Goal: Task Accomplishment & Management: Manage account settings

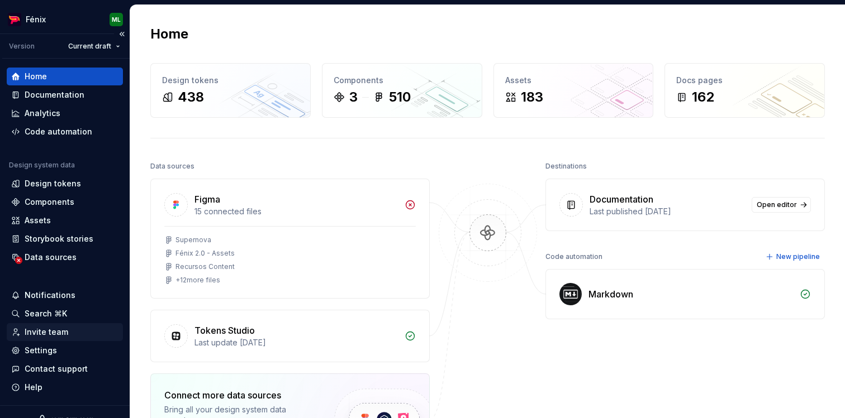
click at [53, 339] on div "Invite team" at bounding box center [65, 333] width 116 height 18
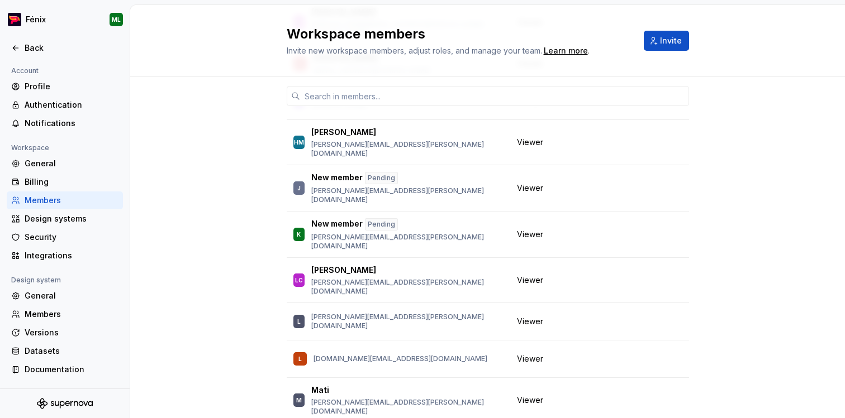
scroll to position [687, 0]
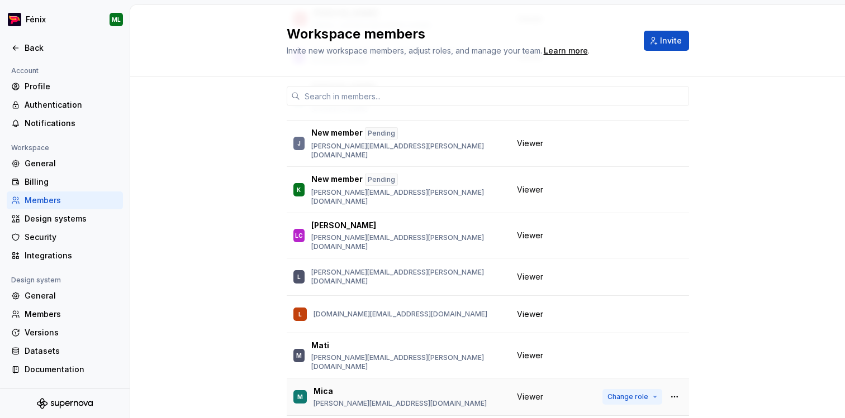
click at [636, 393] on span "Change role" at bounding box center [627, 397] width 41 height 9
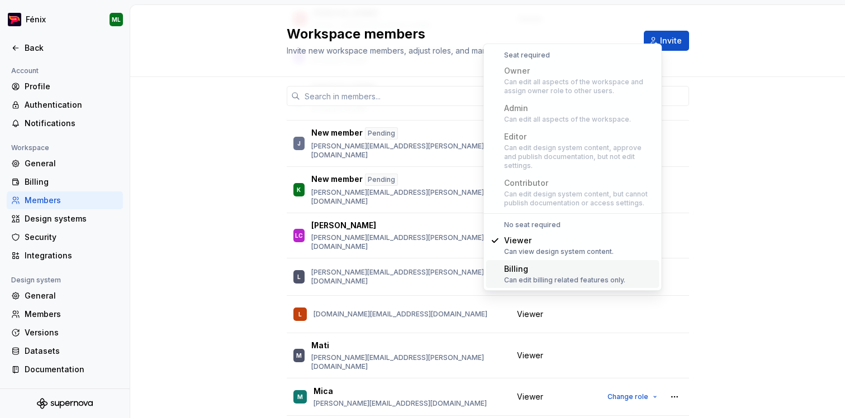
click at [746, 228] on div "4 / 4 editor seats assigned Member Workspace role ML [PERSON_NAME] [PERSON_NAME…" at bounding box center [487, 11] width 715 height 1242
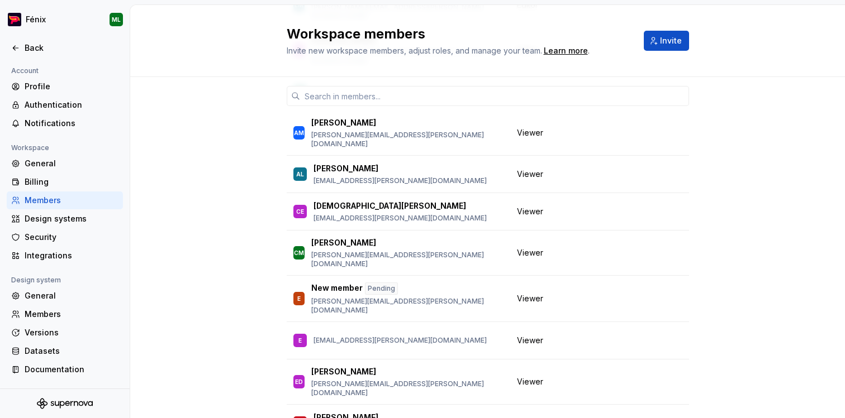
scroll to position [0, 0]
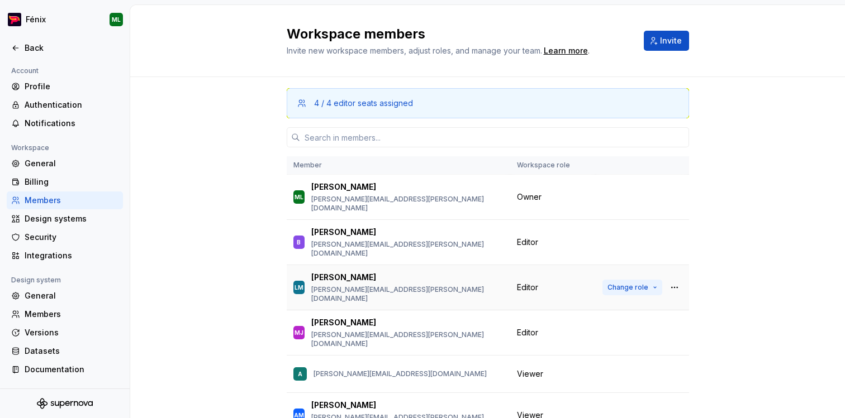
click at [623, 280] on button "Change role" at bounding box center [632, 288] width 60 height 16
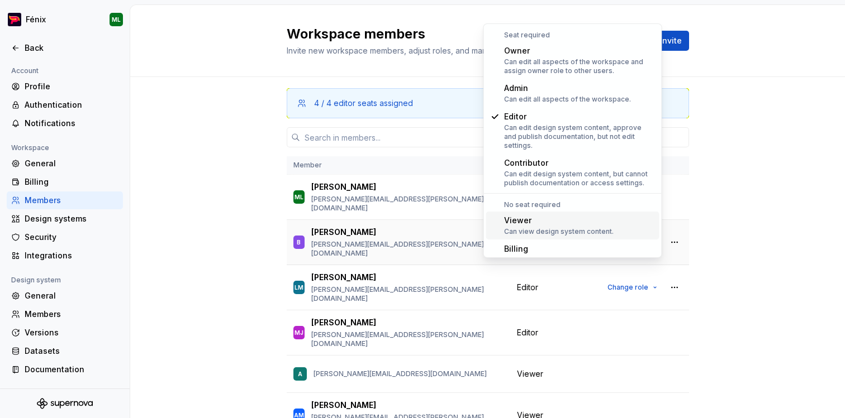
click at [608, 215] on div "Viewer" at bounding box center [559, 220] width 110 height 11
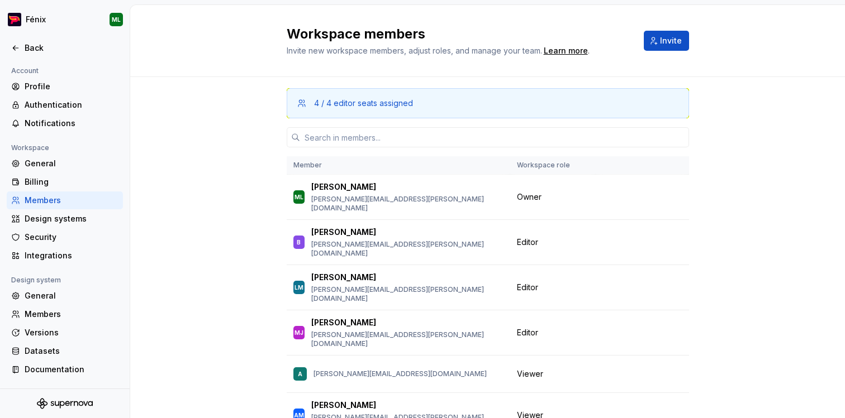
scroll to position [8, 0]
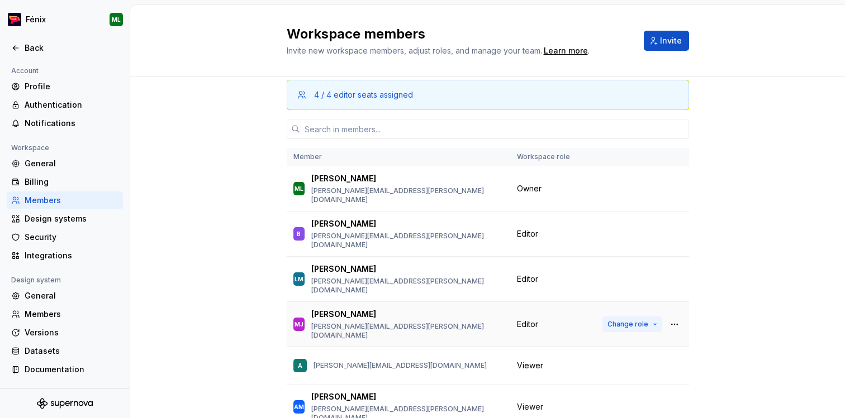
click at [630, 320] on span "Change role" at bounding box center [627, 324] width 41 height 9
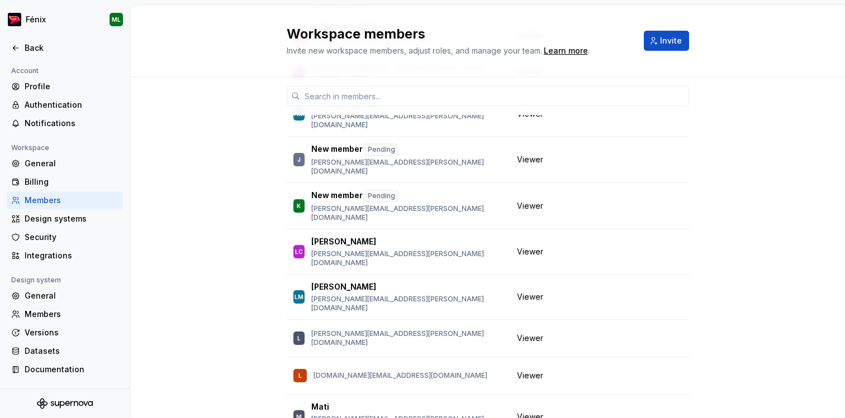
scroll to position [695, 0]
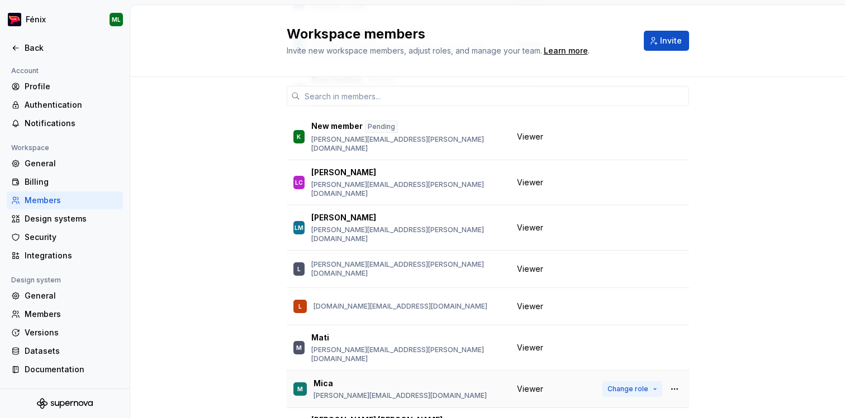
click at [634, 385] on span "Change role" at bounding box center [627, 389] width 41 height 9
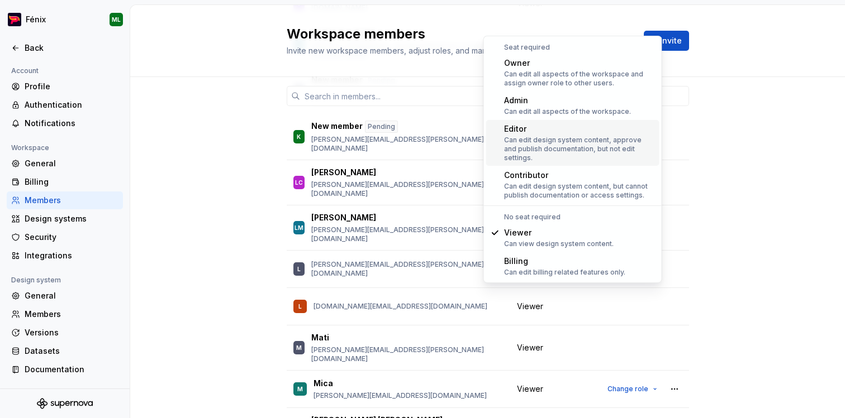
click at [606, 139] on div "Can edit design system content, approve and publish documentation, but not edit…" at bounding box center [579, 149] width 151 height 27
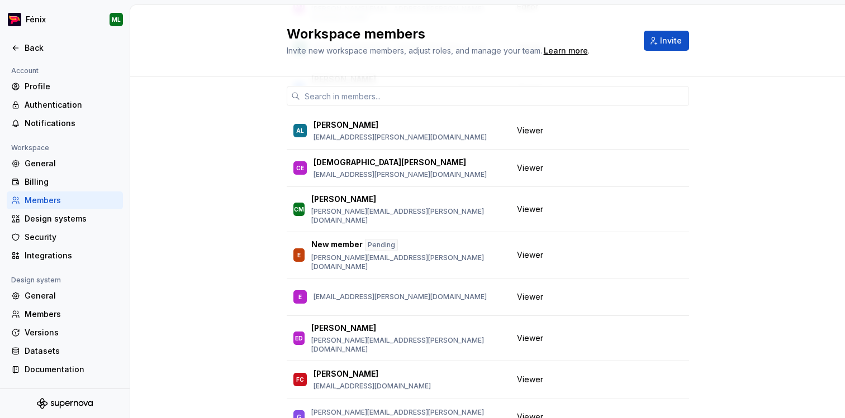
scroll to position [0, 0]
